Goal: Task Accomplishment & Management: Manage account settings

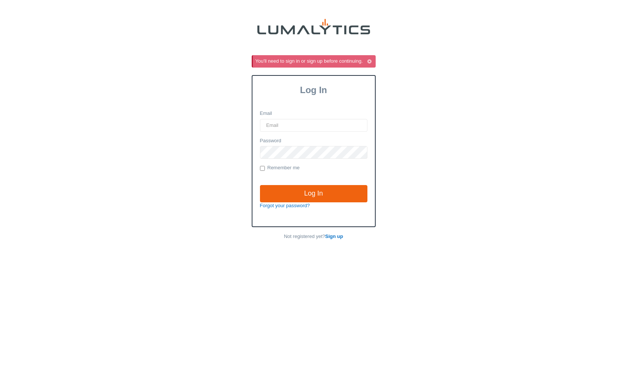
scroll to position [19, 0]
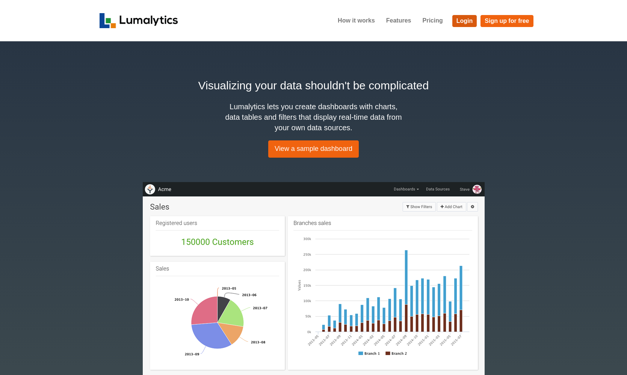
click at [462, 25] on link "Login" at bounding box center [465, 21] width 25 height 12
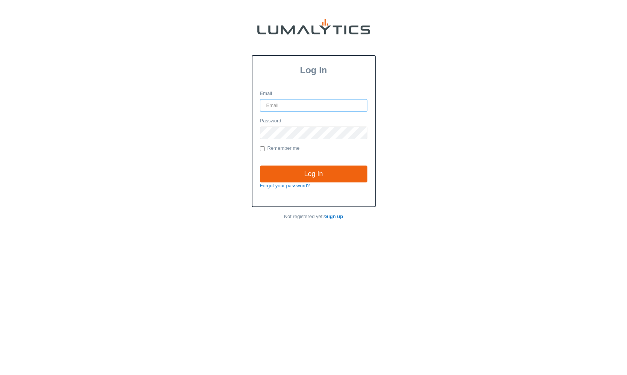
type input "[PERSON_NAME][EMAIL_ADDRESS][DOMAIN_NAME]"
click at [313, 174] on input "Log In" at bounding box center [313, 174] width 107 height 17
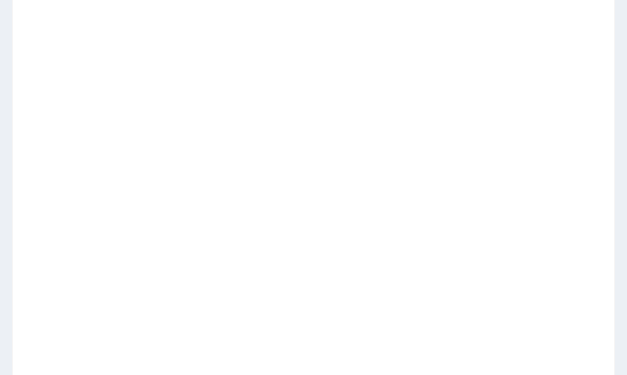
scroll to position [23, 0]
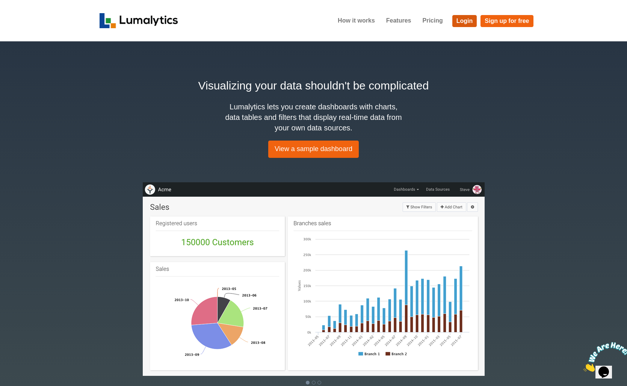
click at [467, 21] on link "Login" at bounding box center [465, 21] width 25 height 12
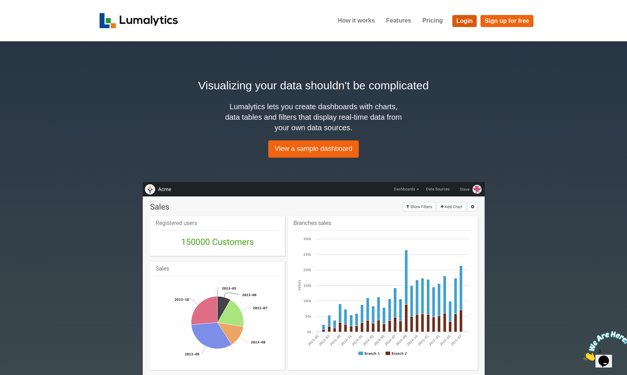
click at [463, 23] on link "Login" at bounding box center [465, 21] width 25 height 12
